Goal: Information Seeking & Learning: Learn about a topic

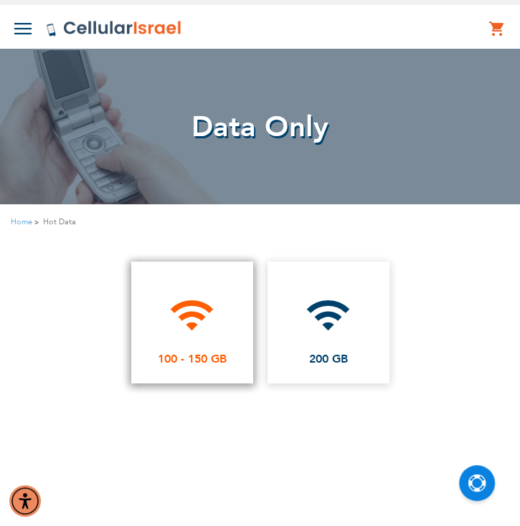
click at [232, 300] on link "wifi 100 - 150 GB" at bounding box center [192, 323] width 122 height 122
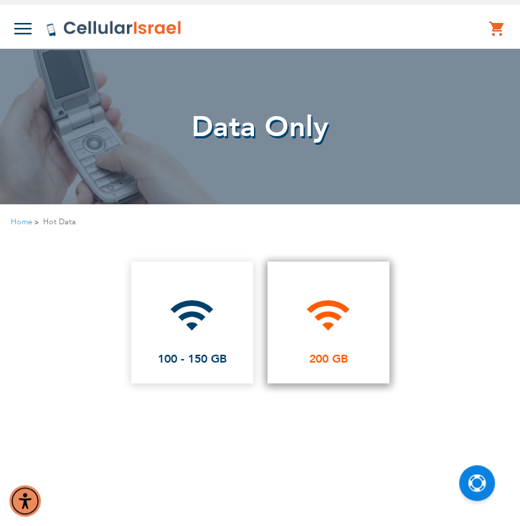
click at [320, 325] on icon "wifi" at bounding box center [328, 315] width 47 height 47
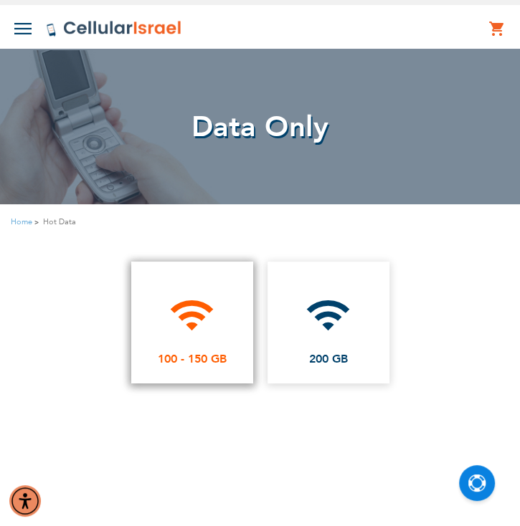
click at [226, 310] on link "wifi 100 - 150 GB" at bounding box center [192, 323] width 122 height 122
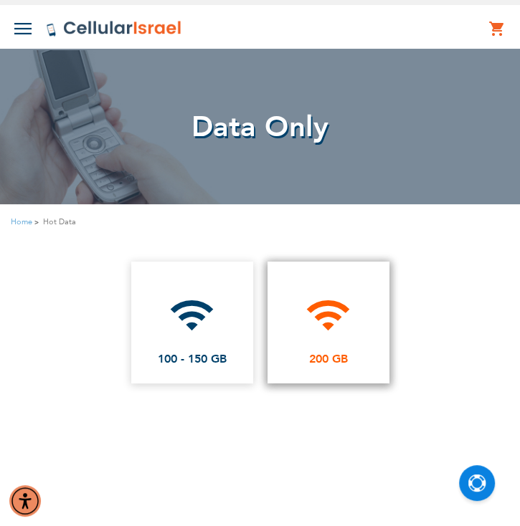
click at [323, 337] on icon "wifi" at bounding box center [328, 315] width 47 height 47
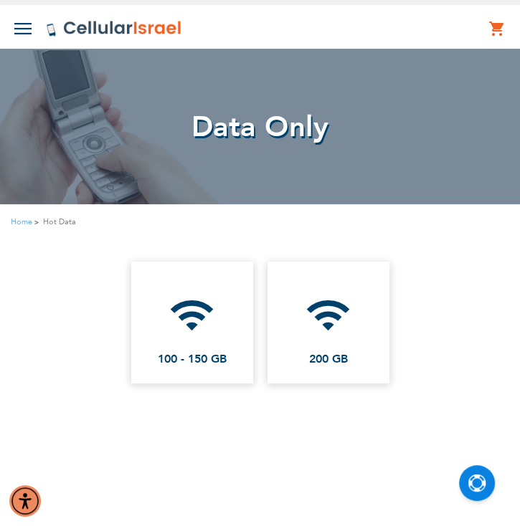
click at [26, 34] on img at bounding box center [22, 28] width 17 height 11
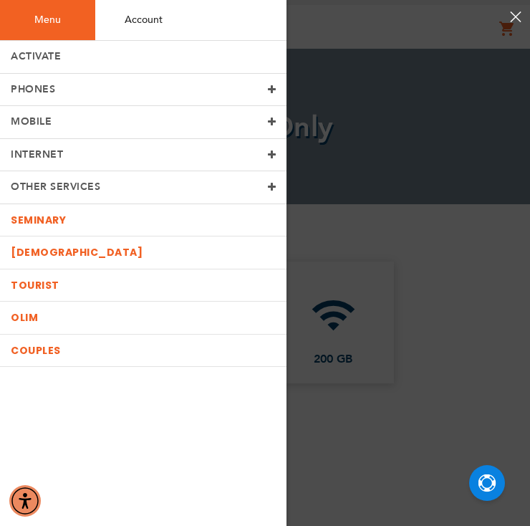
click at [272, 120] on span at bounding box center [272, 122] width 9 height 10
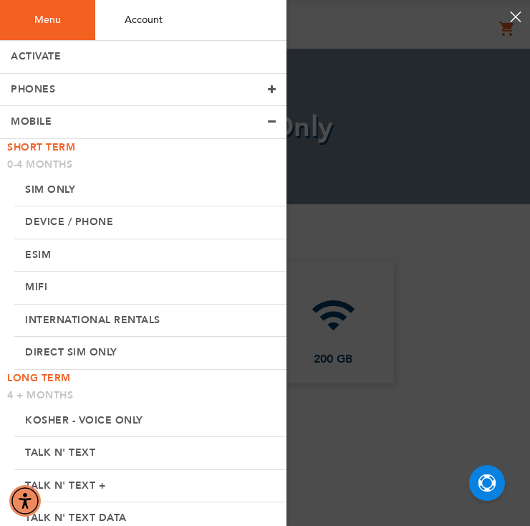
click at [60, 183] on link "SIM Only" at bounding box center [150, 190] width 272 height 33
click at [66, 214] on link "Device / Phone" at bounding box center [150, 222] width 272 height 33
click at [44, 256] on link "ESIM" at bounding box center [150, 255] width 272 height 33
click at [37, 286] on link "Mifi" at bounding box center [150, 288] width 272 height 33
click at [67, 316] on link "International rentals" at bounding box center [150, 321] width 272 height 33
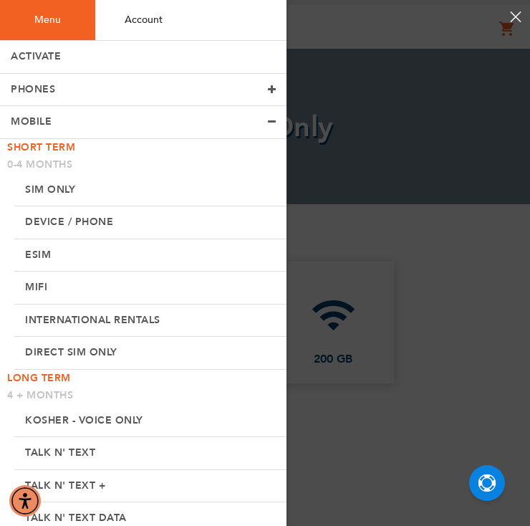
click at [77, 348] on link "Direct SIM Only" at bounding box center [150, 353] width 272 height 33
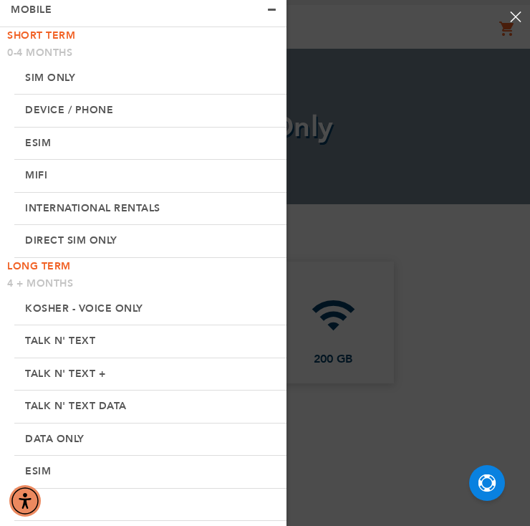
scroll to position [118, 0]
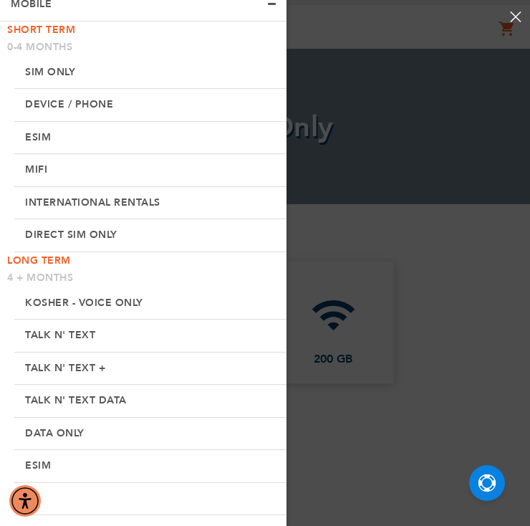
click at [108, 295] on link "Kosher - voice only" at bounding box center [150, 303] width 272 height 33
click at [89, 325] on link "Talk n' Text" at bounding box center [150, 336] width 272 height 33
click at [80, 362] on link "Talk n' Text +" at bounding box center [150, 369] width 272 height 33
click at [80, 388] on link "Talk n' Text Data" at bounding box center [150, 401] width 272 height 33
click at [63, 430] on link "Data only" at bounding box center [150, 434] width 272 height 33
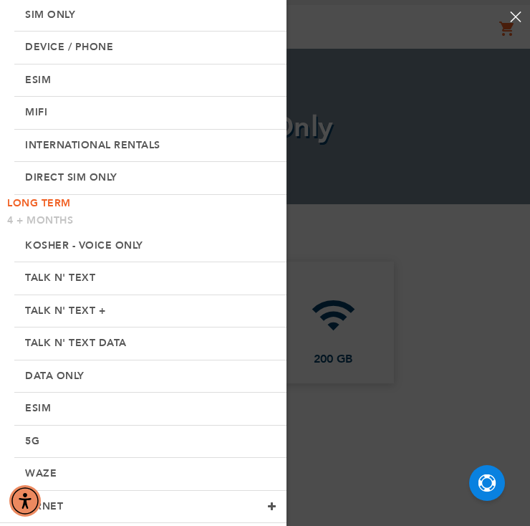
scroll to position [179, 0]
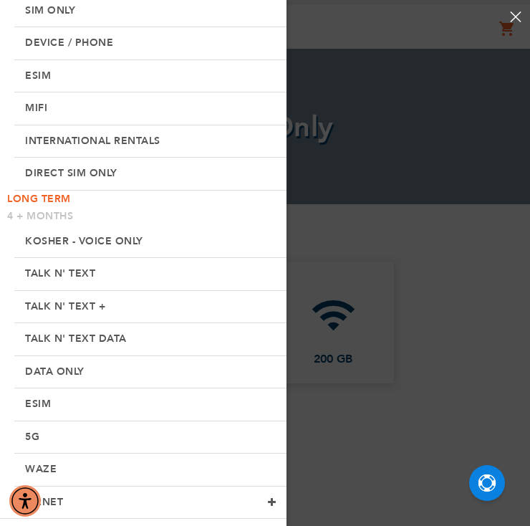
click at [41, 408] on link "ESIM" at bounding box center [150, 404] width 272 height 33
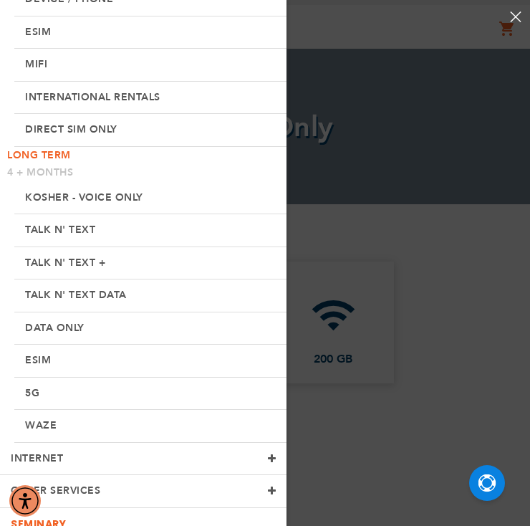
scroll to position [229, 0]
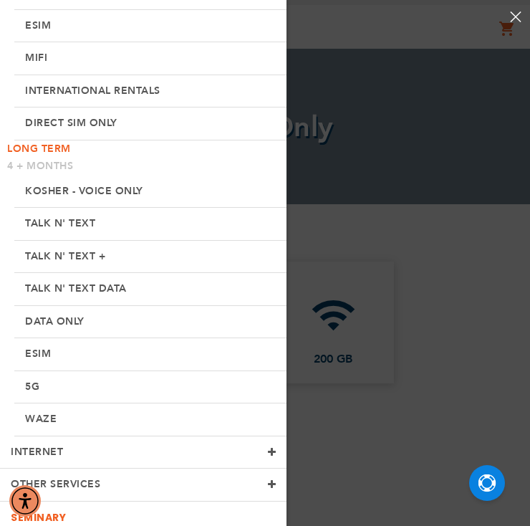
click at [37, 388] on link "5G" at bounding box center [150, 387] width 272 height 33
click at [42, 411] on link "Waze" at bounding box center [150, 420] width 272 height 33
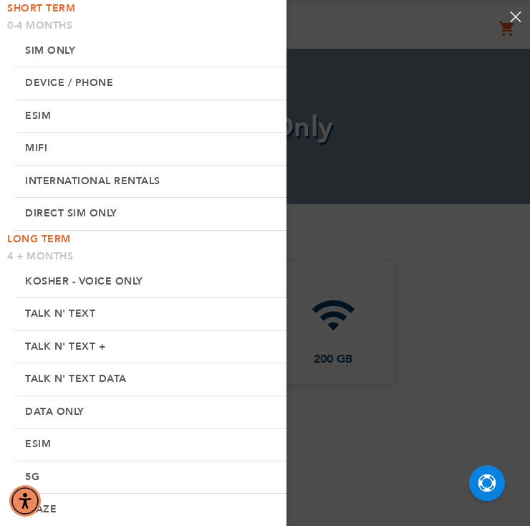
scroll to position [138, 0]
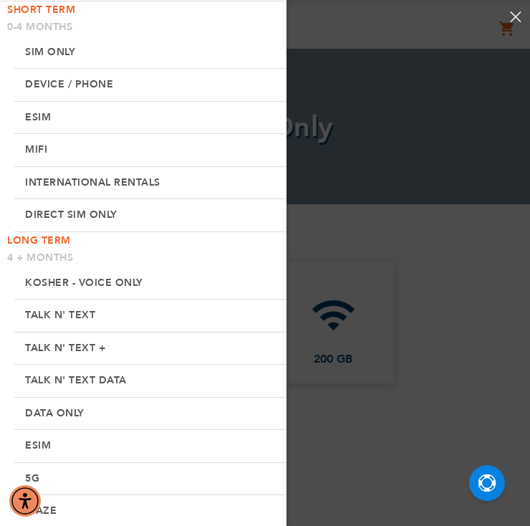
click at [142, 179] on link "International rentals" at bounding box center [150, 183] width 272 height 33
